Goal: Task Accomplishment & Management: Complete application form

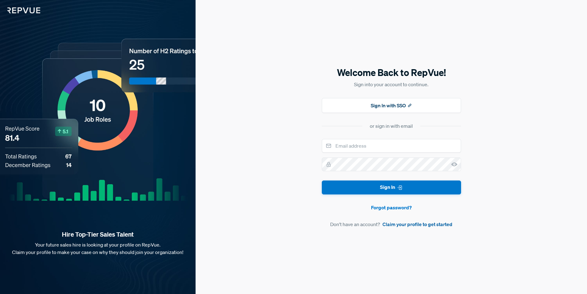
click at [407, 224] on link "Claim your profile to get started" at bounding box center [418, 223] width 70 height 7
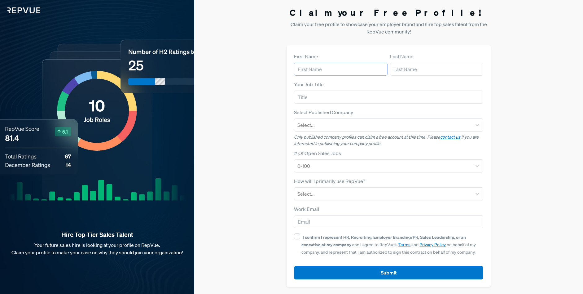
click at [312, 68] on input "text" at bounding box center [340, 69] width 93 height 13
type input "[PERSON_NAME]"
type input "Call Box, Inc"
type input "[EMAIL_ADDRESS][DOMAIN_NAME]"
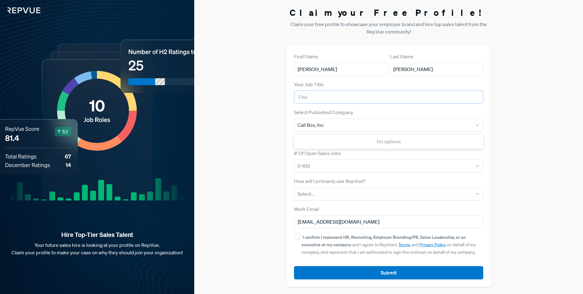
click at [340, 96] on input "text" at bounding box center [388, 96] width 189 height 13
type input "Chief People Officer"
click at [346, 125] on div "Call Box, Inc" at bounding box center [382, 124] width 171 height 9
click at [479, 124] on icon at bounding box center [477, 125] width 6 height 6
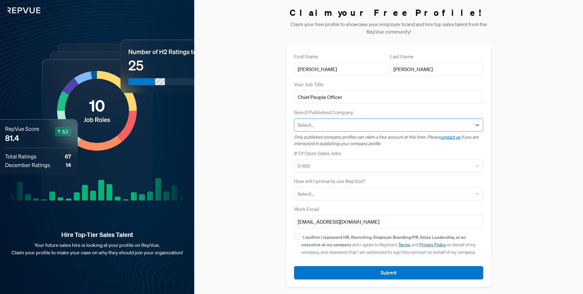
click at [300, 124] on div at bounding box center [382, 124] width 171 height 9
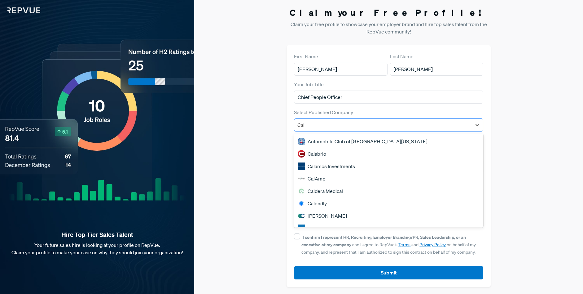
type input "Call"
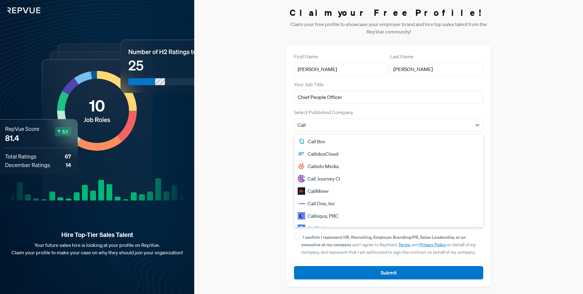
click at [319, 142] on div "Call Box" at bounding box center [388, 141] width 189 height 12
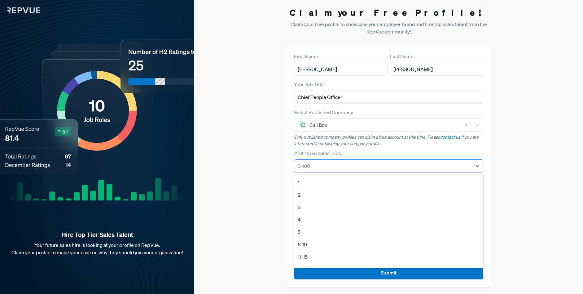
click at [368, 168] on div at bounding box center [382, 165] width 171 height 9
click at [304, 231] on div "5" at bounding box center [388, 231] width 189 height 12
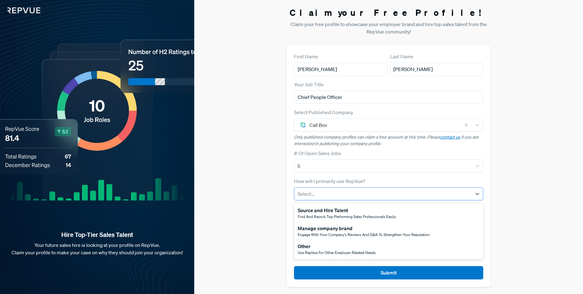
click at [338, 197] on div at bounding box center [382, 193] width 171 height 9
click at [344, 231] on div "Manage company brand" at bounding box center [364, 227] width 132 height 7
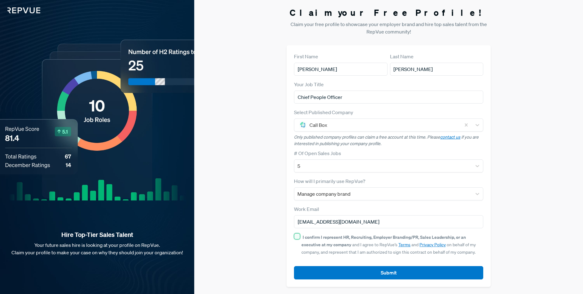
click at [295, 234] on input "I confirm I represent HR, Recruiting, Employer Branding/PR, Sales Leadership, o…" at bounding box center [297, 236] width 6 height 6
checkbox input "true"
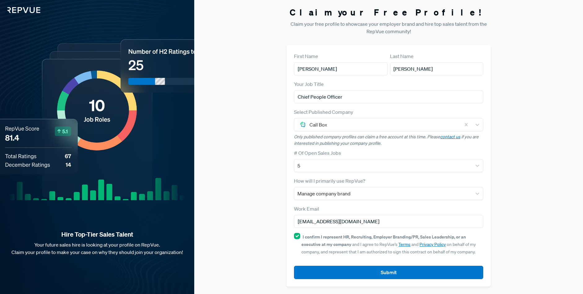
click at [392, 272] on button "Submit" at bounding box center [388, 271] width 189 height 13
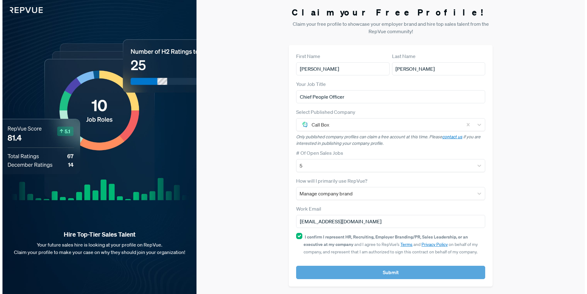
scroll to position [0, 0]
